Goal: Information Seeking & Learning: Find specific fact

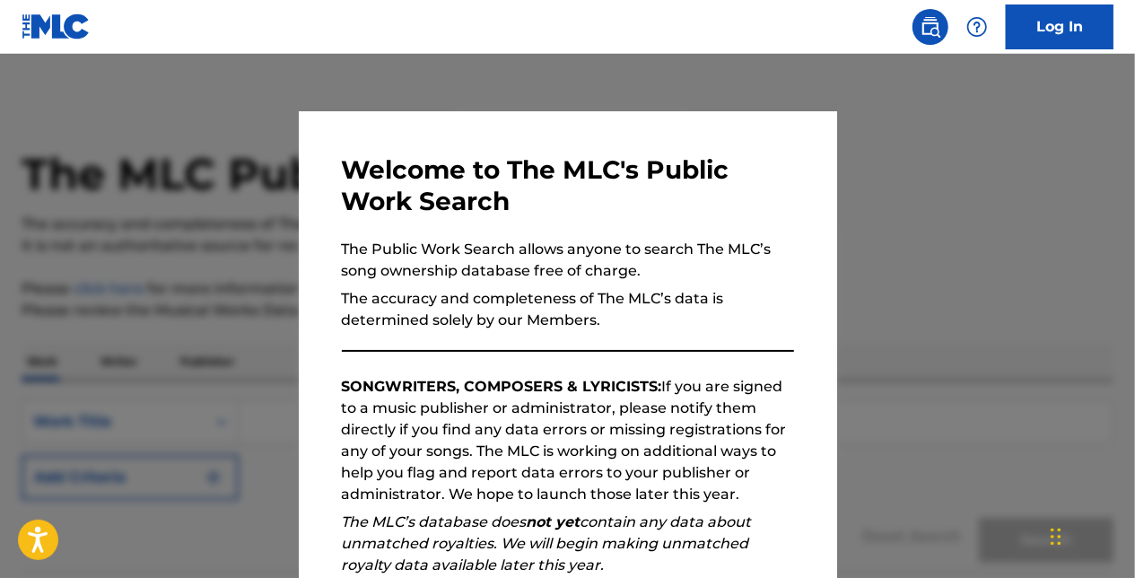
click at [972, 164] on div at bounding box center [567, 343] width 1135 height 578
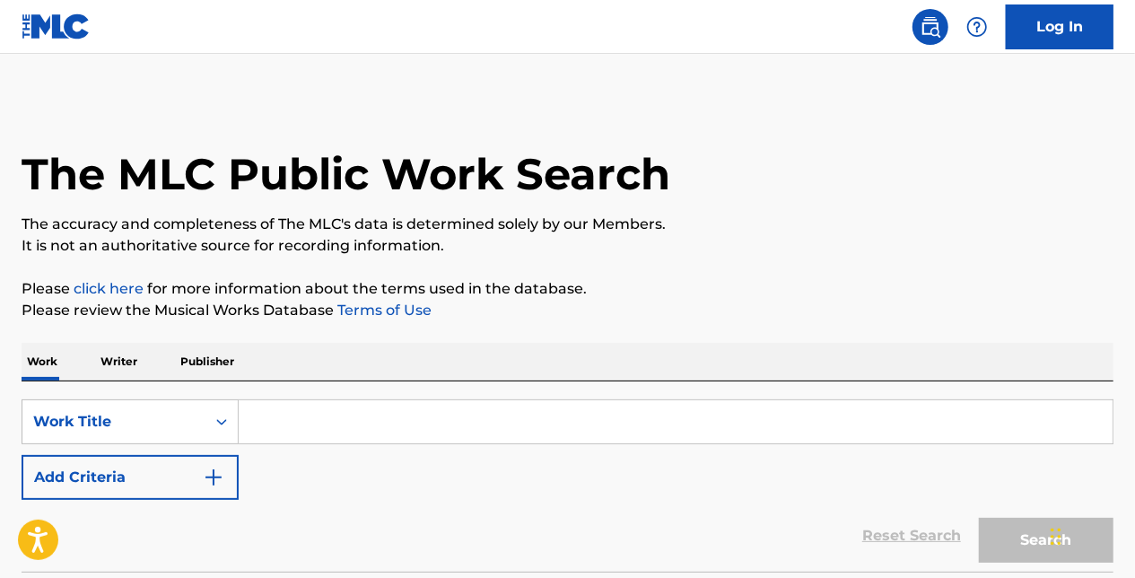
click at [350, 421] on input "Search Form" at bounding box center [676, 421] width 874 height 43
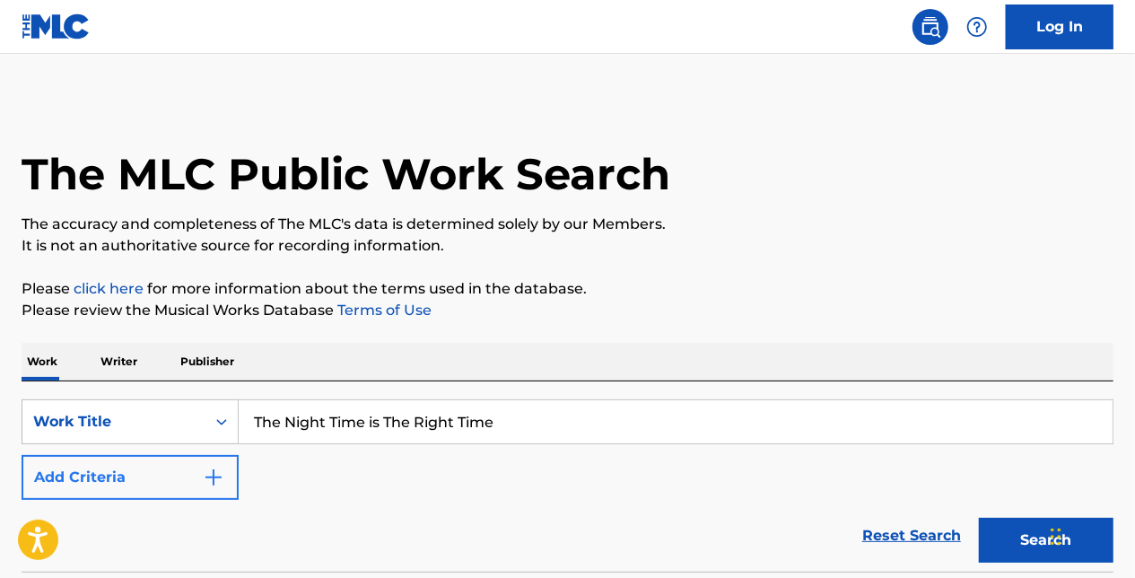
type input "The Night Time is The Right Time"
click at [218, 476] on img "Search Form" at bounding box center [214, 478] width 22 height 22
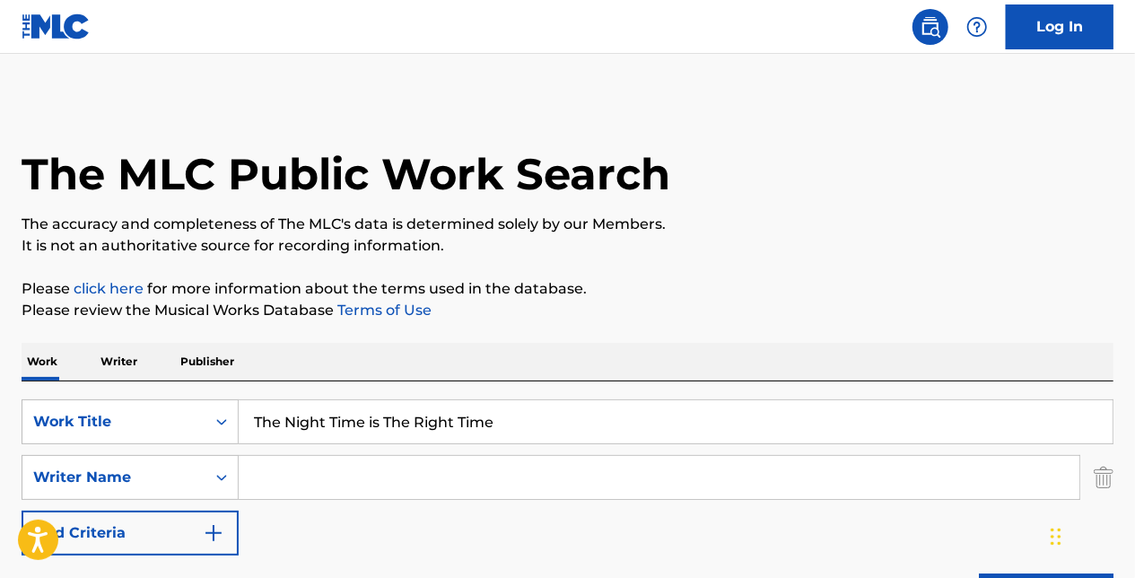
click at [244, 470] on input "Search Form" at bounding box center [659, 477] width 841 height 43
type input "[PERSON_NAME]"
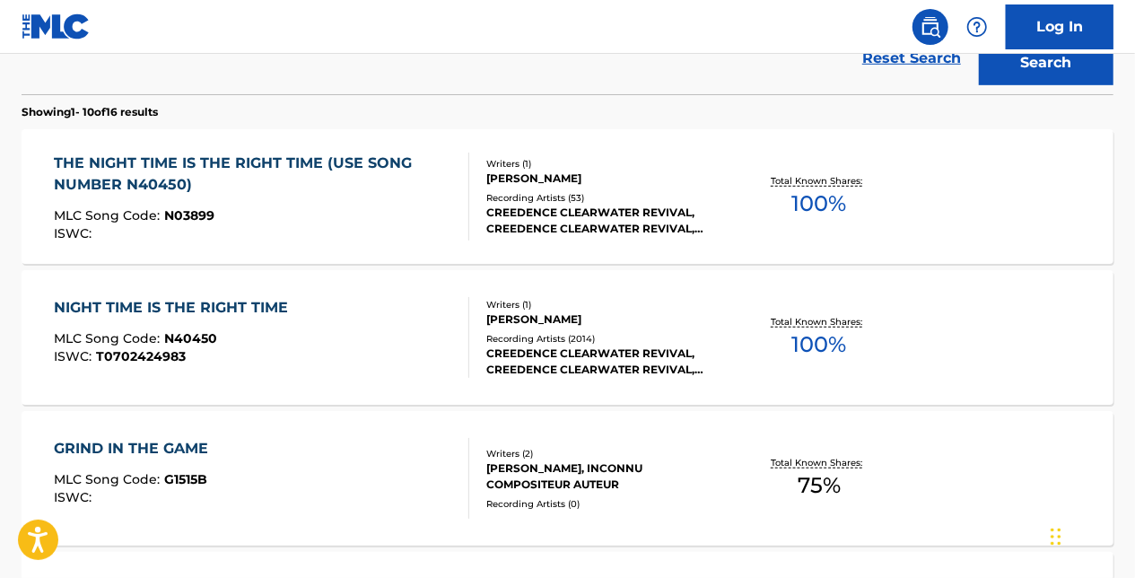
scroll to position [538, 0]
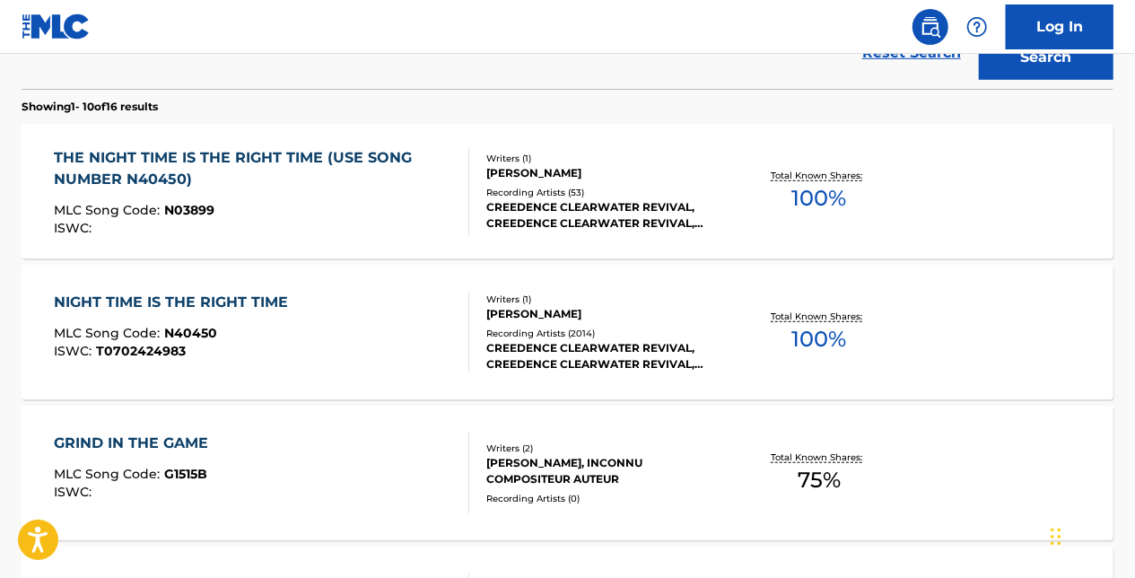
click at [294, 158] on div "THE NIGHT TIME IS THE RIGHT TIME (USE SONG NUMBER N40450)" at bounding box center [254, 168] width 399 height 43
